Goal: Information Seeking & Learning: Learn about a topic

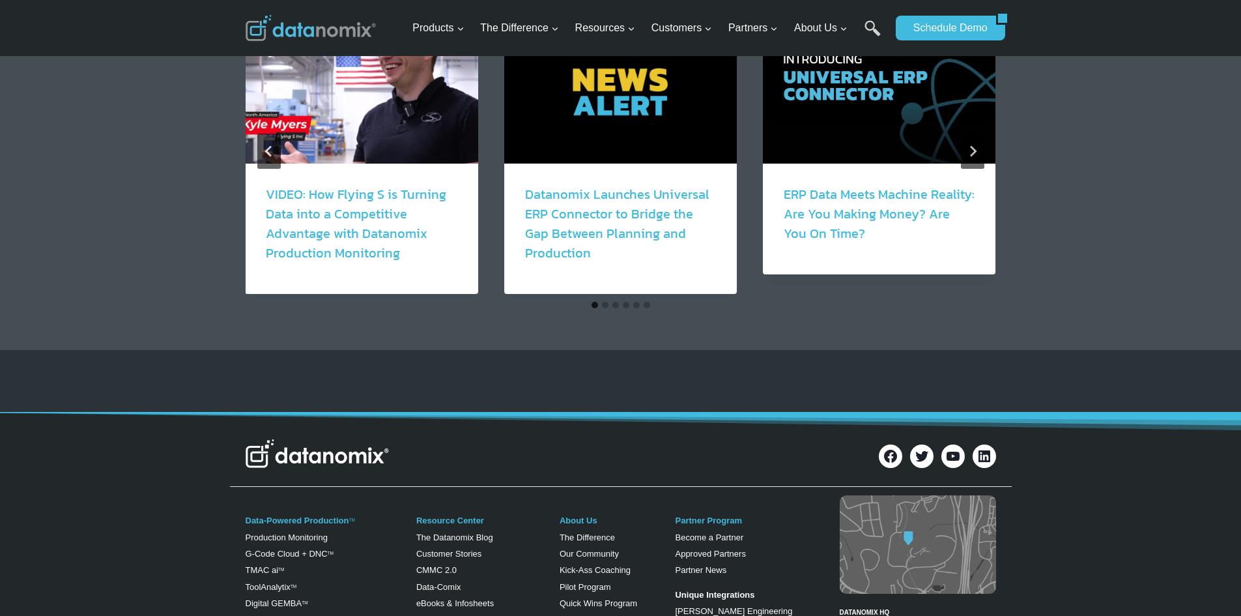
scroll to position [1564, 0]
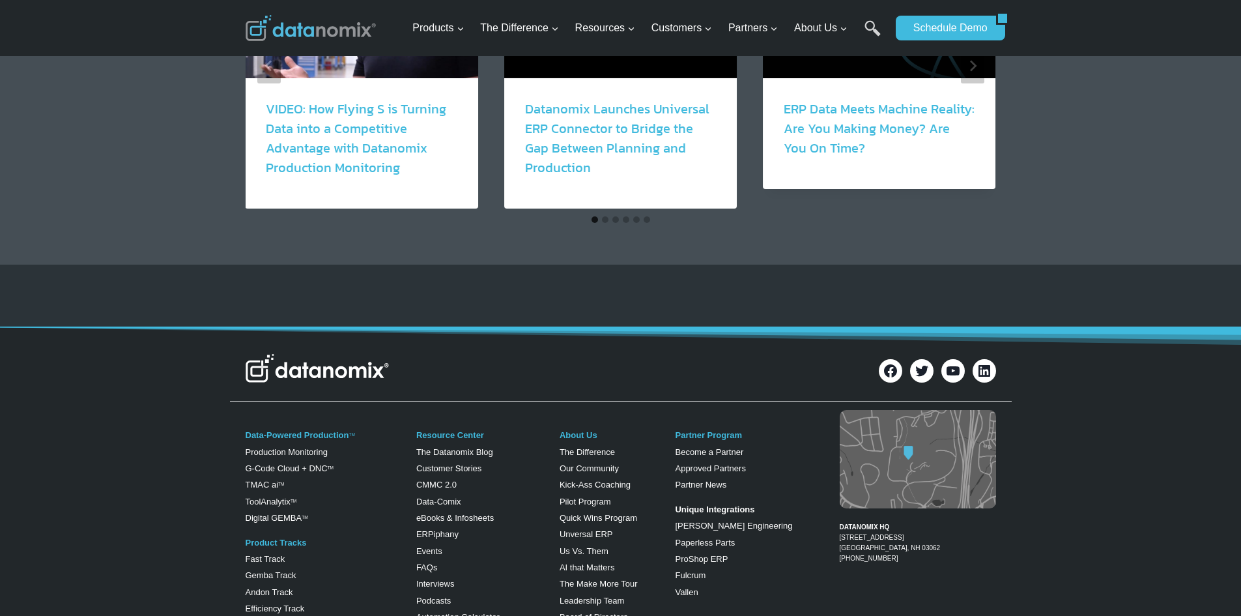
click at [308, 364] on img at bounding box center [317, 368] width 143 height 29
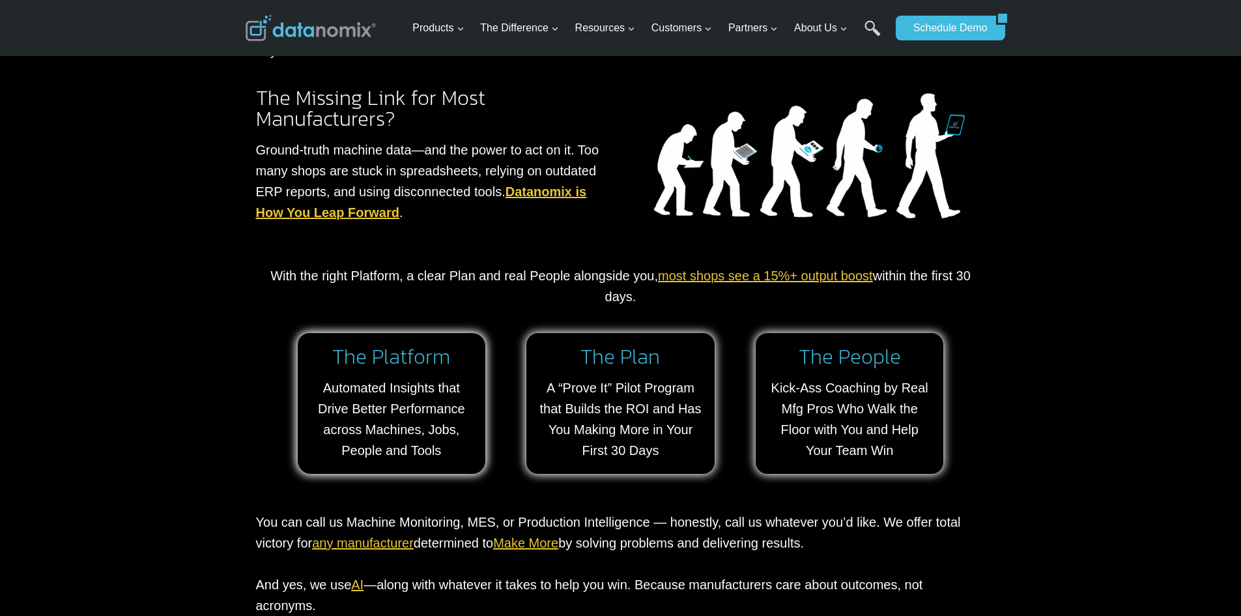
scroll to position [978, 0]
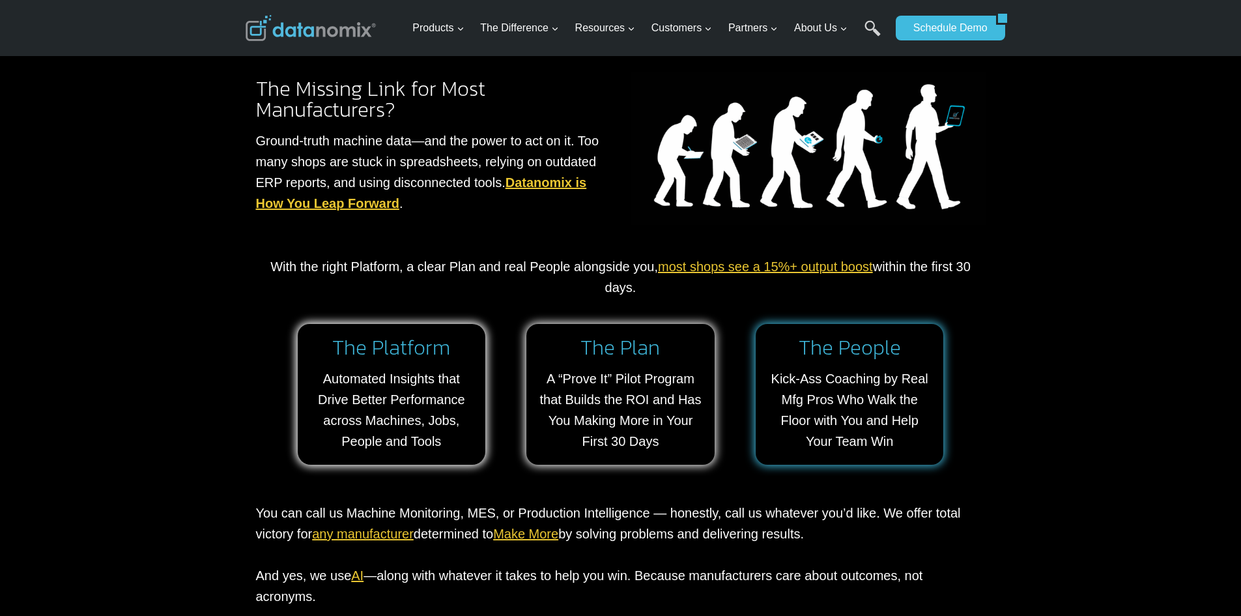
click at [826, 375] on link at bounding box center [850, 394] width 188 height 141
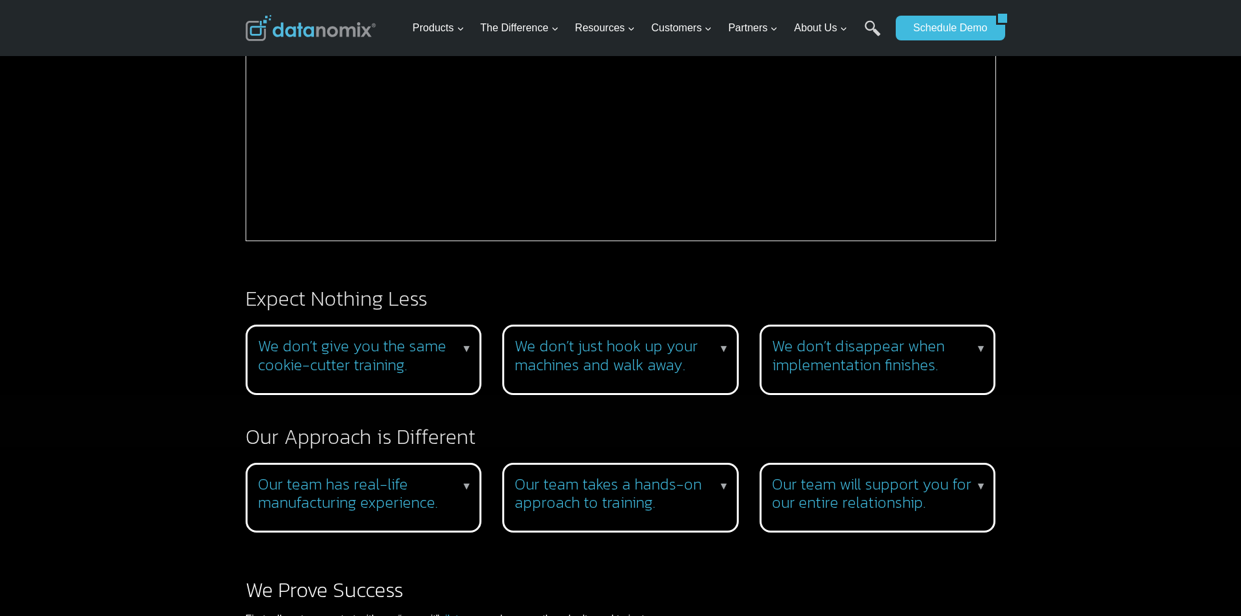
scroll to position [1043, 0]
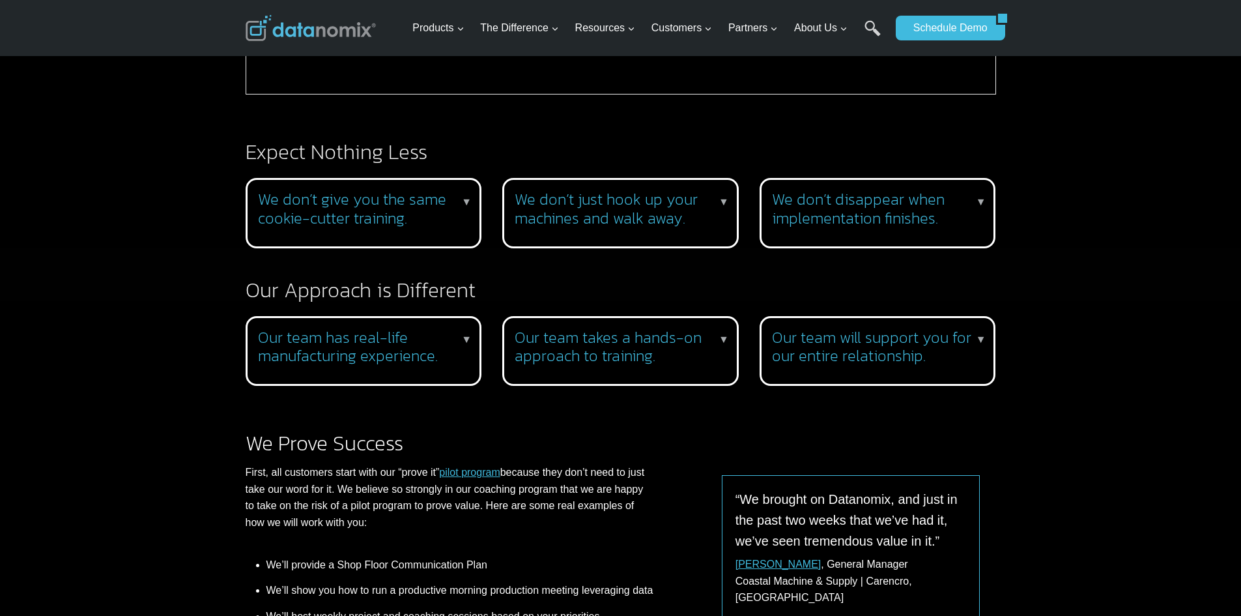
click at [641, 342] on h3 "Our team takes a hands-on approach to training." at bounding box center [618, 347] width 207 height 38
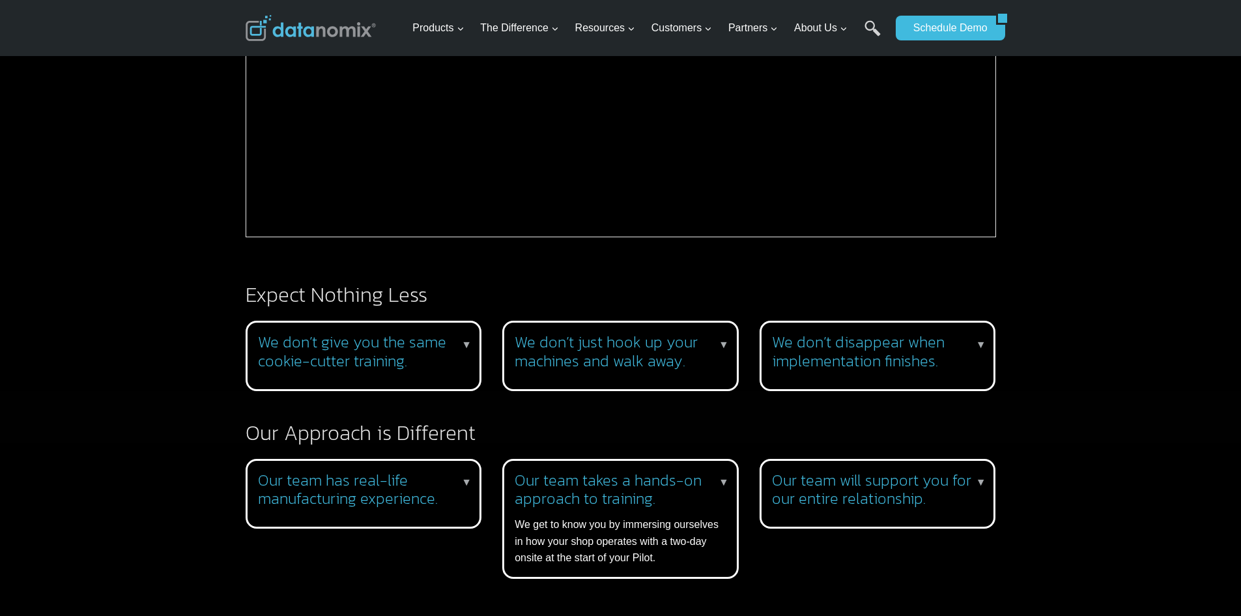
scroll to position [912, 0]
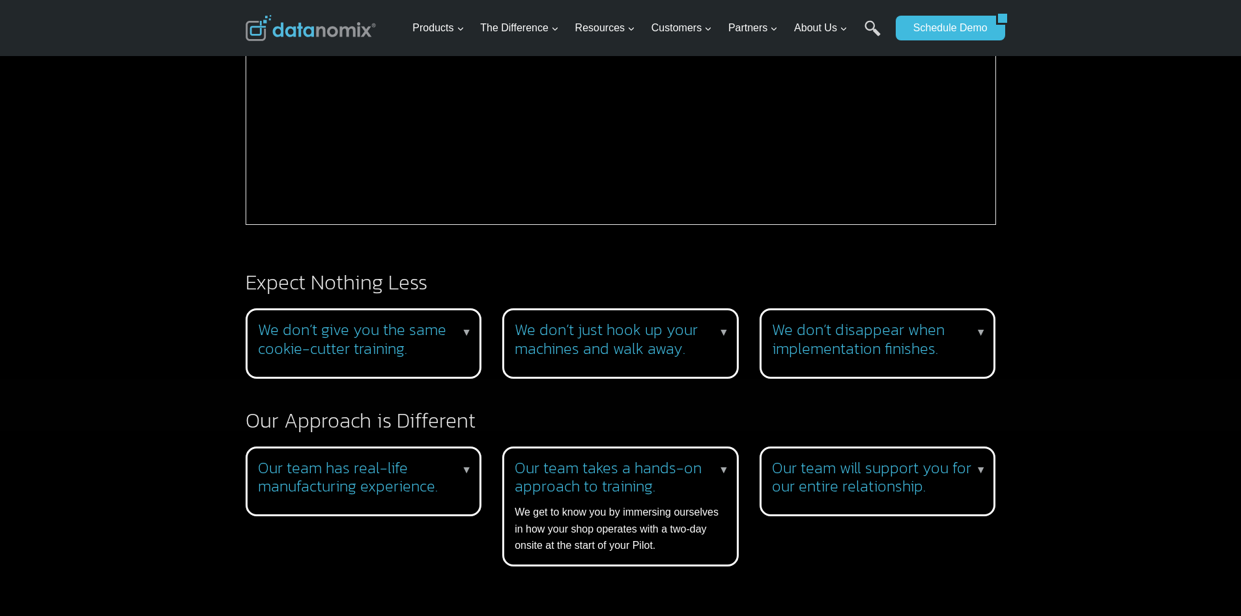
click at [659, 362] on div "We don’t just hook up your machines and walk away. ▼ We give you role-based coa…" at bounding box center [620, 343] width 237 height 70
